Goal: Navigation & Orientation: Find specific page/section

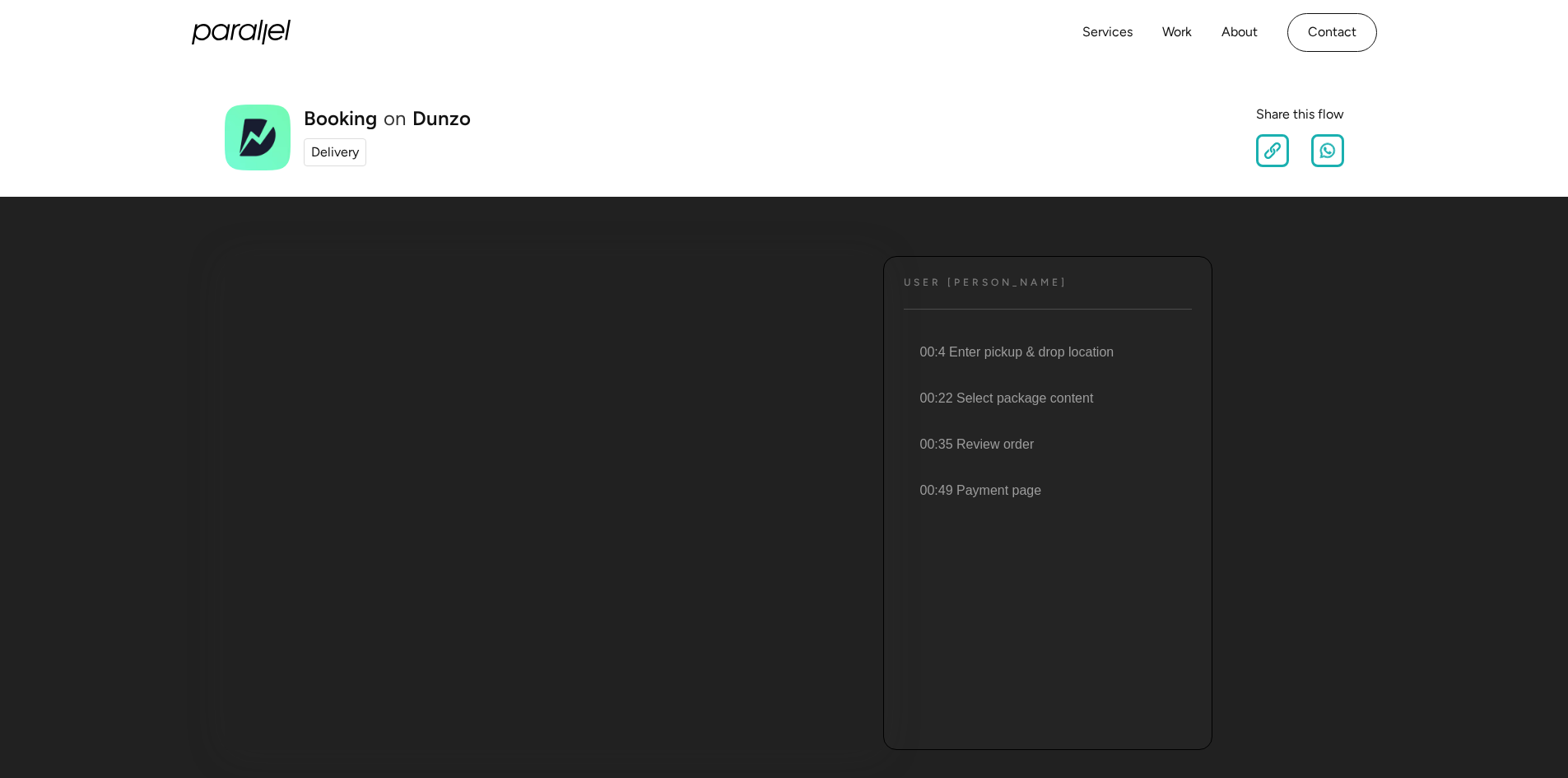
click at [338, 156] on div "Delivery" at bounding box center [334, 152] width 47 height 20
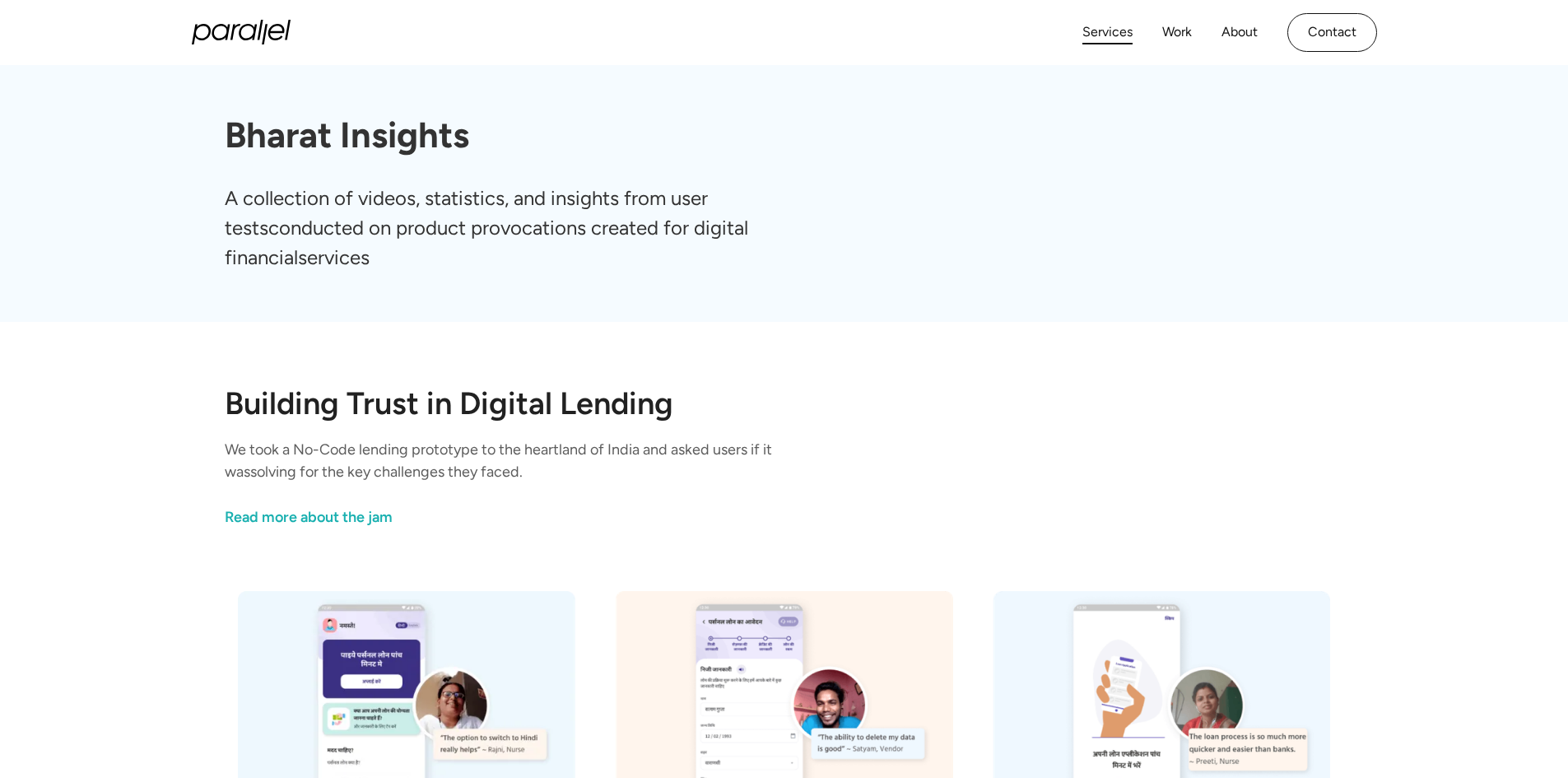
click at [1129, 32] on link "Services" at bounding box center [1107, 32] width 50 height 24
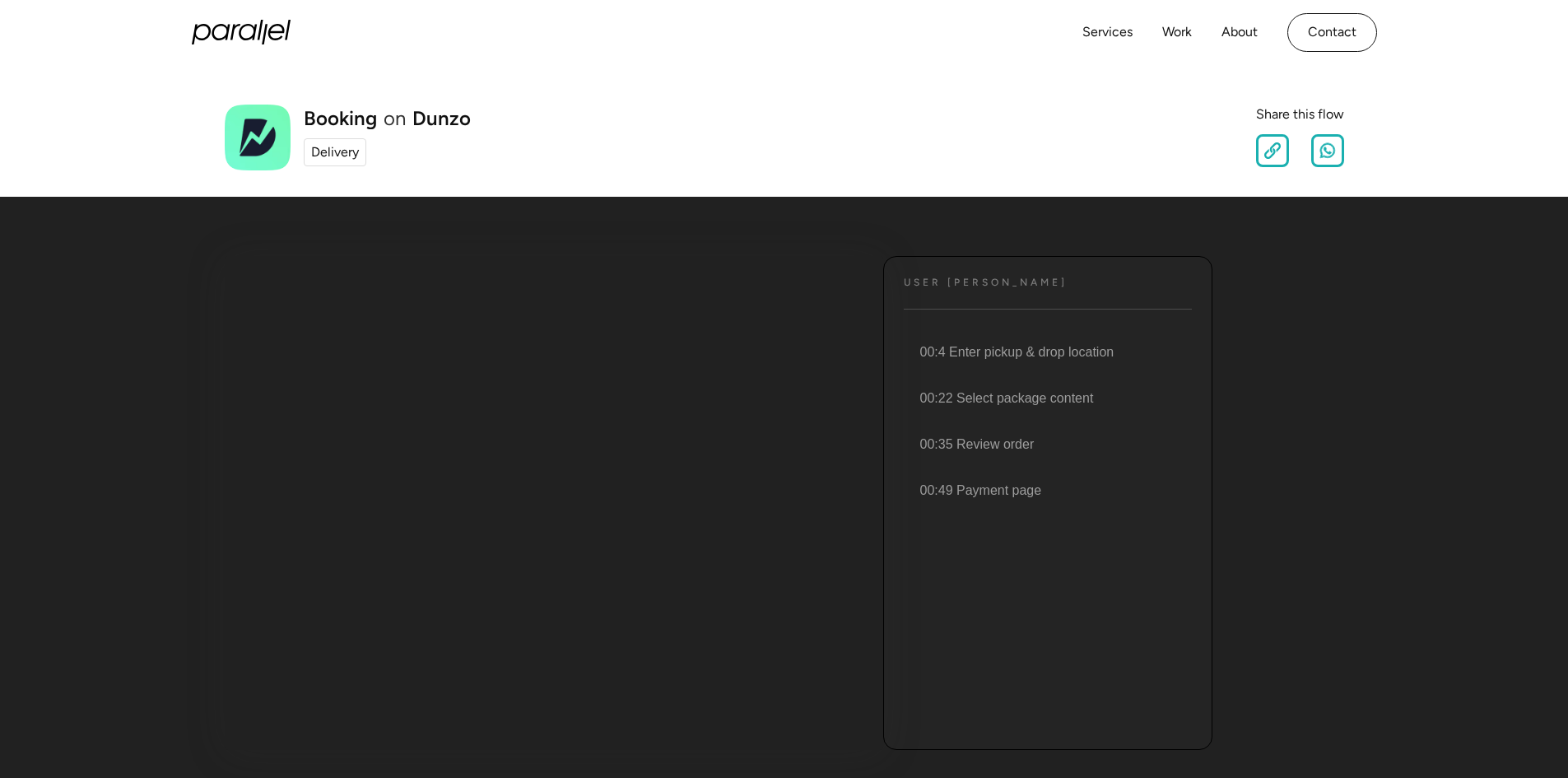
click at [1112, 44] on div "Services Work About Careers Contact" at bounding box center [1230, 32] width 295 height 38
click at [1111, 37] on link "Services" at bounding box center [1107, 32] width 50 height 24
